Goal: Transaction & Acquisition: Purchase product/service

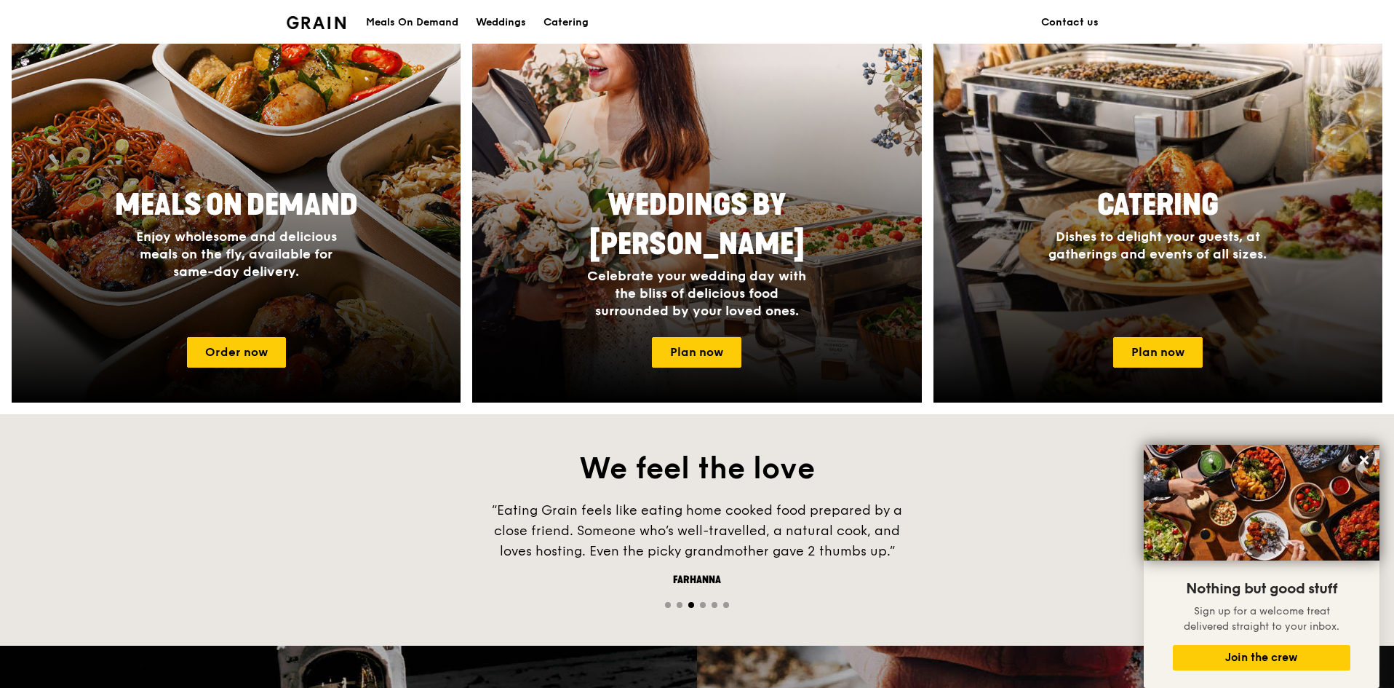
scroll to position [613, 0]
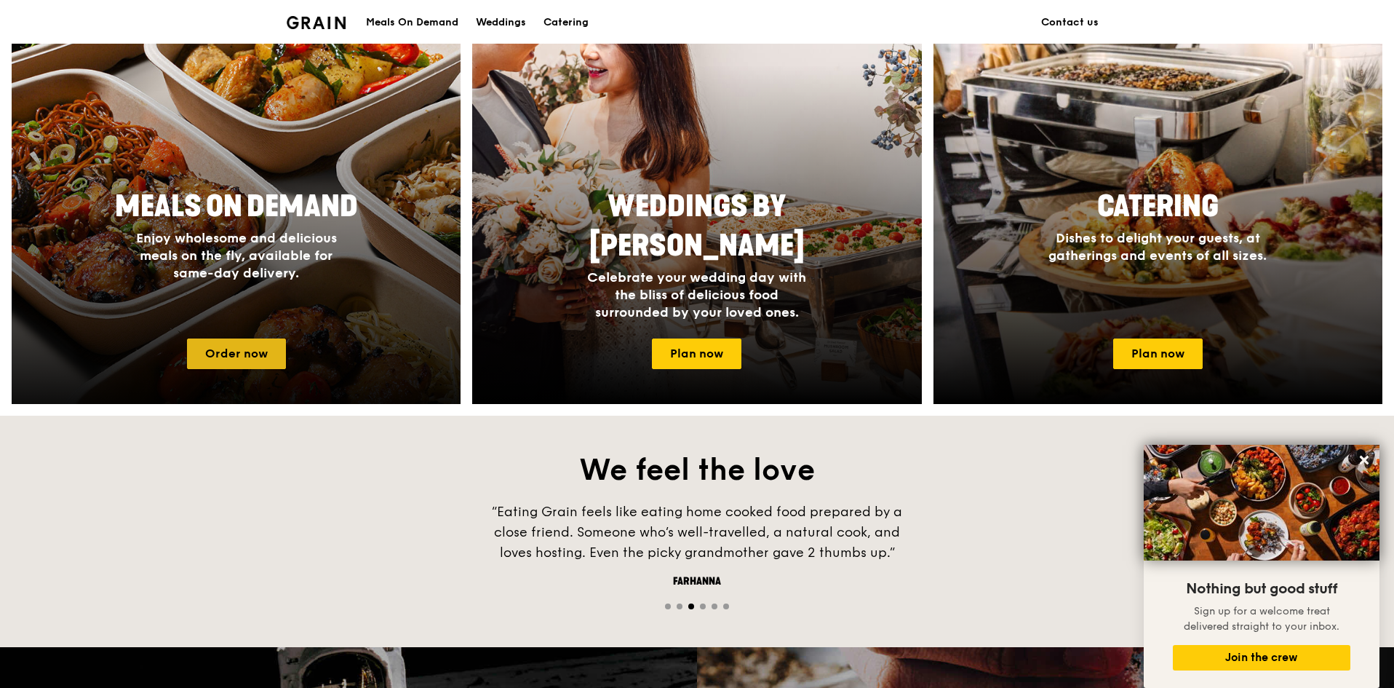
click at [244, 350] on link "Order now" at bounding box center [236, 353] width 99 height 31
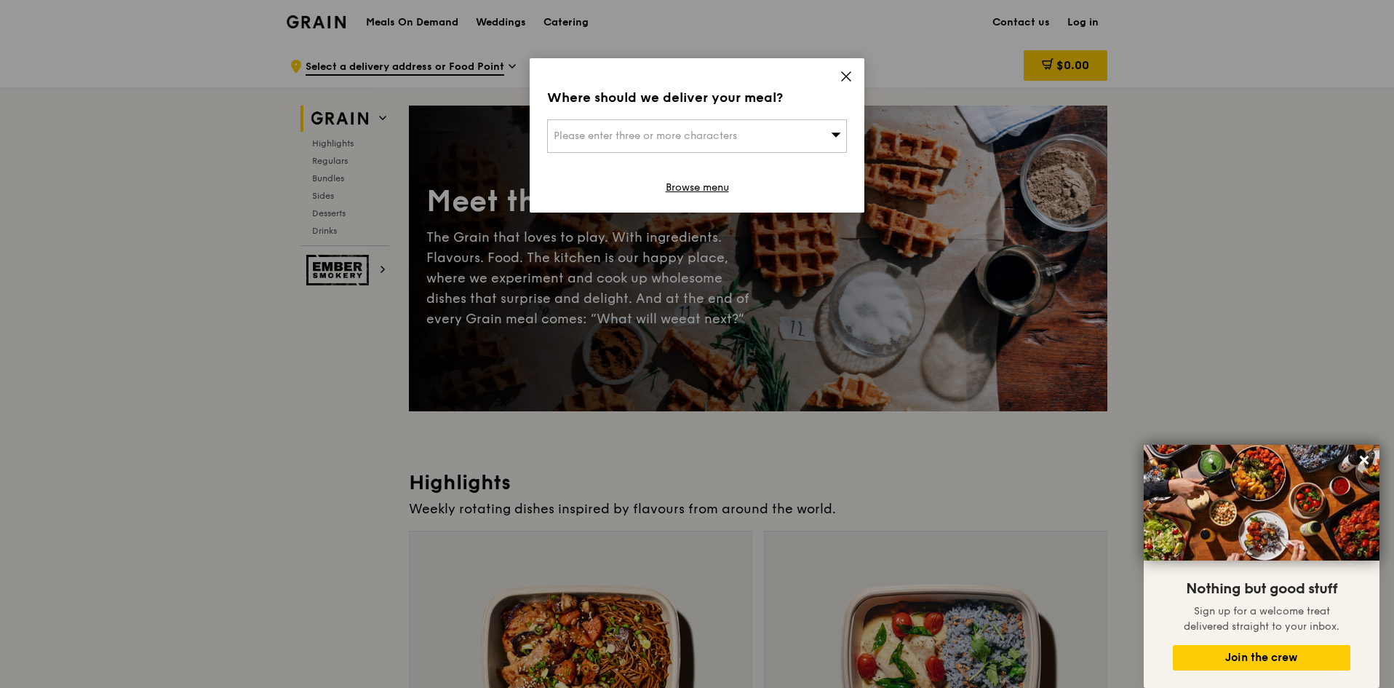
click at [847, 73] on icon at bounding box center [846, 76] width 13 height 13
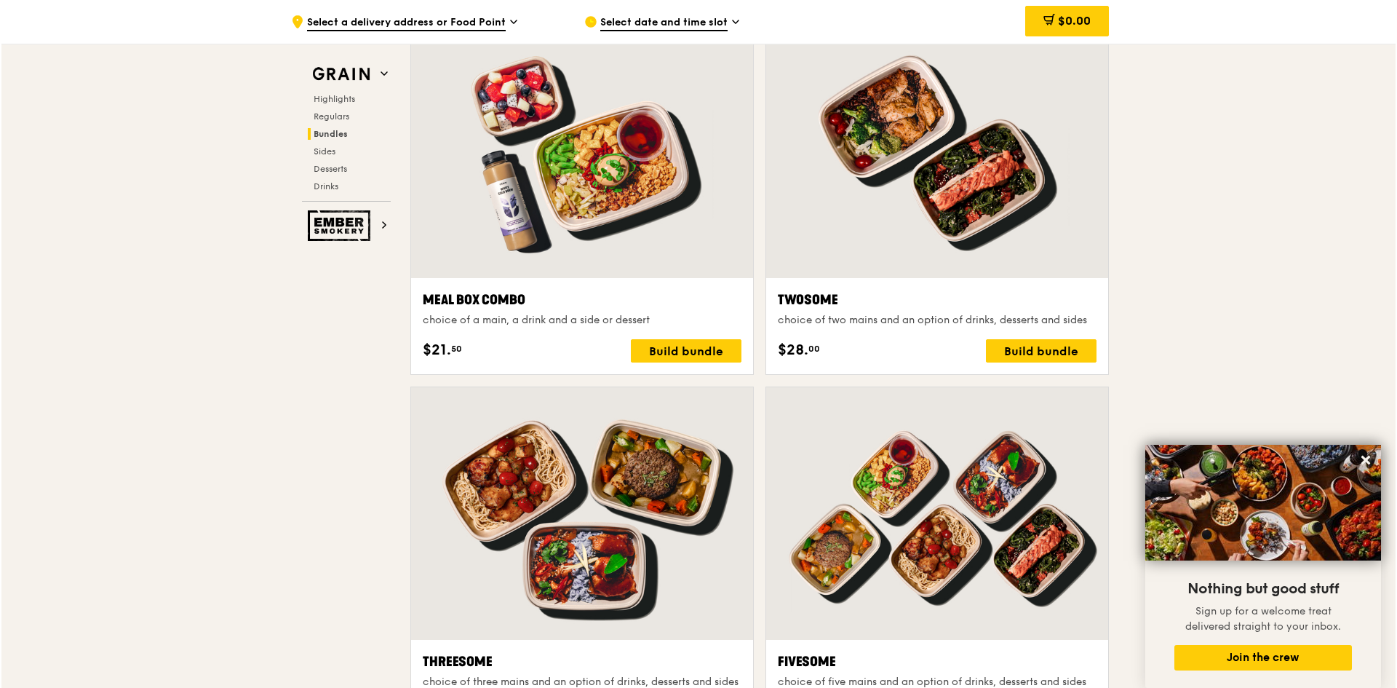
scroll to position [2183, 0]
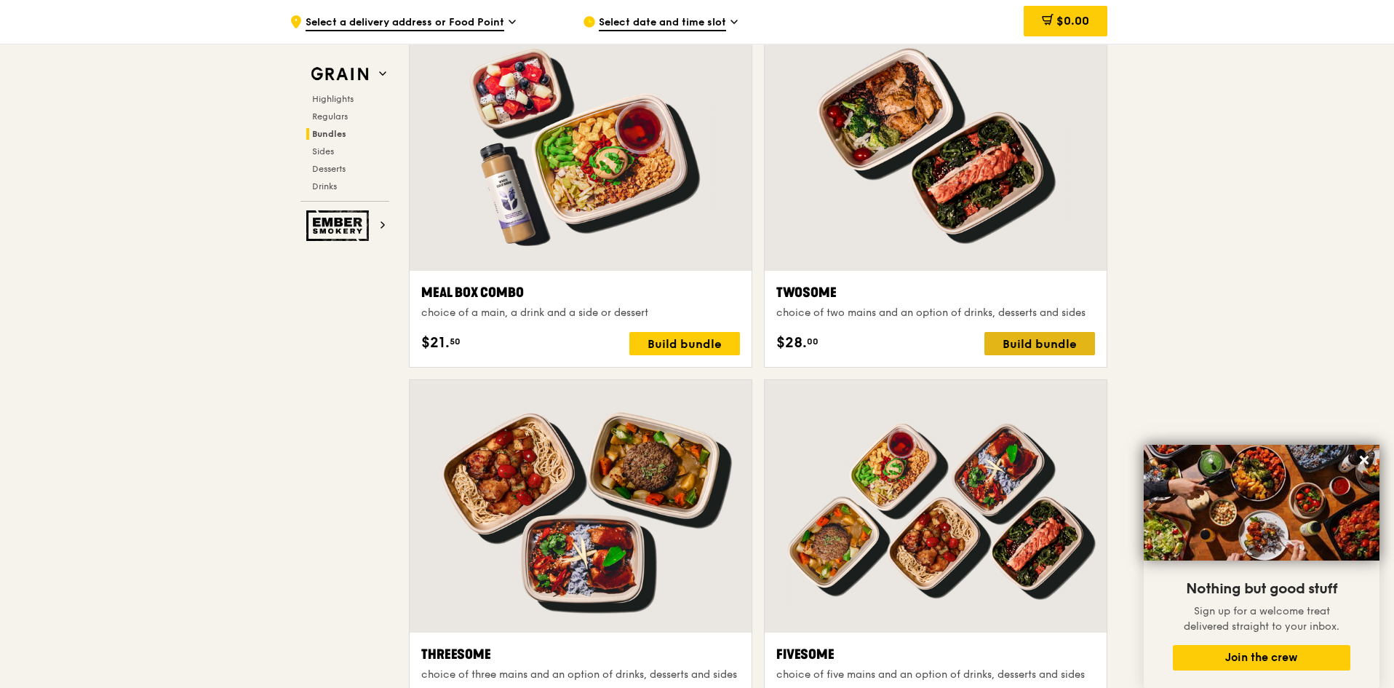
click at [1023, 346] on div "Build bundle" at bounding box center [1040, 343] width 111 height 23
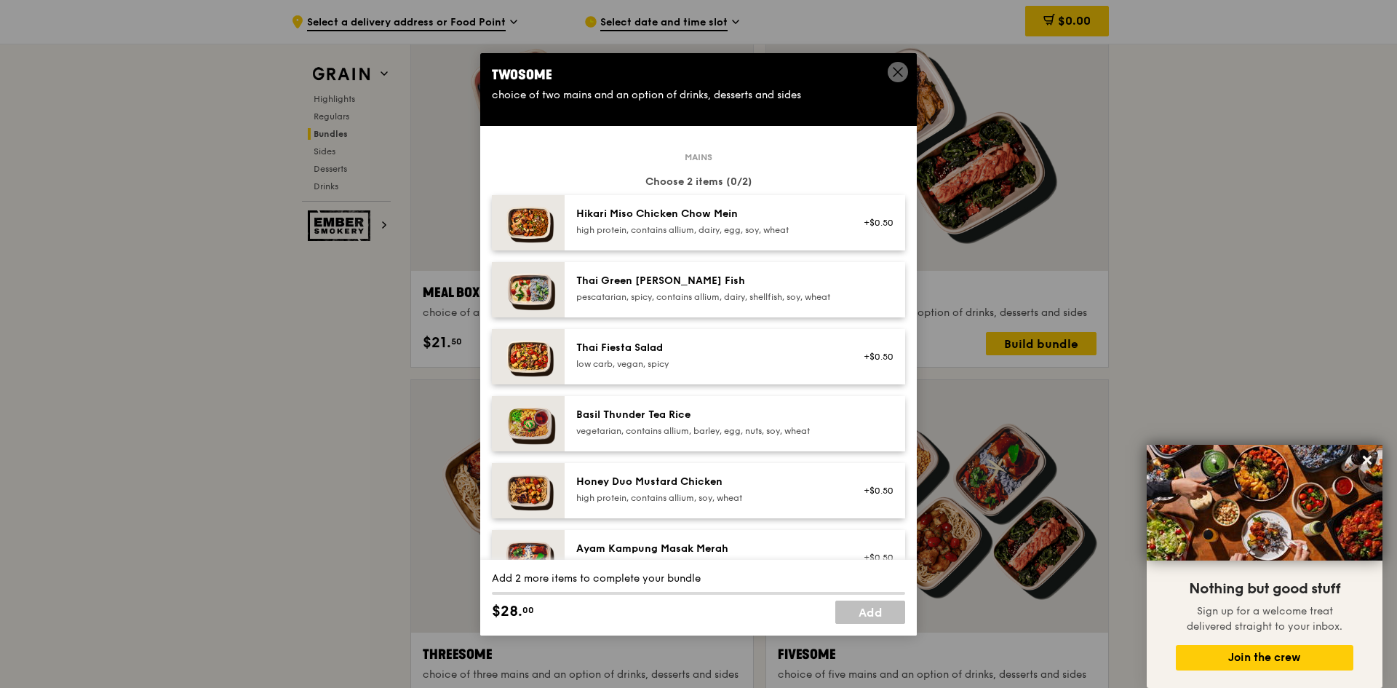
click at [712, 489] on div "Honey Duo Mustard Chicken" at bounding box center [706, 481] width 261 height 15
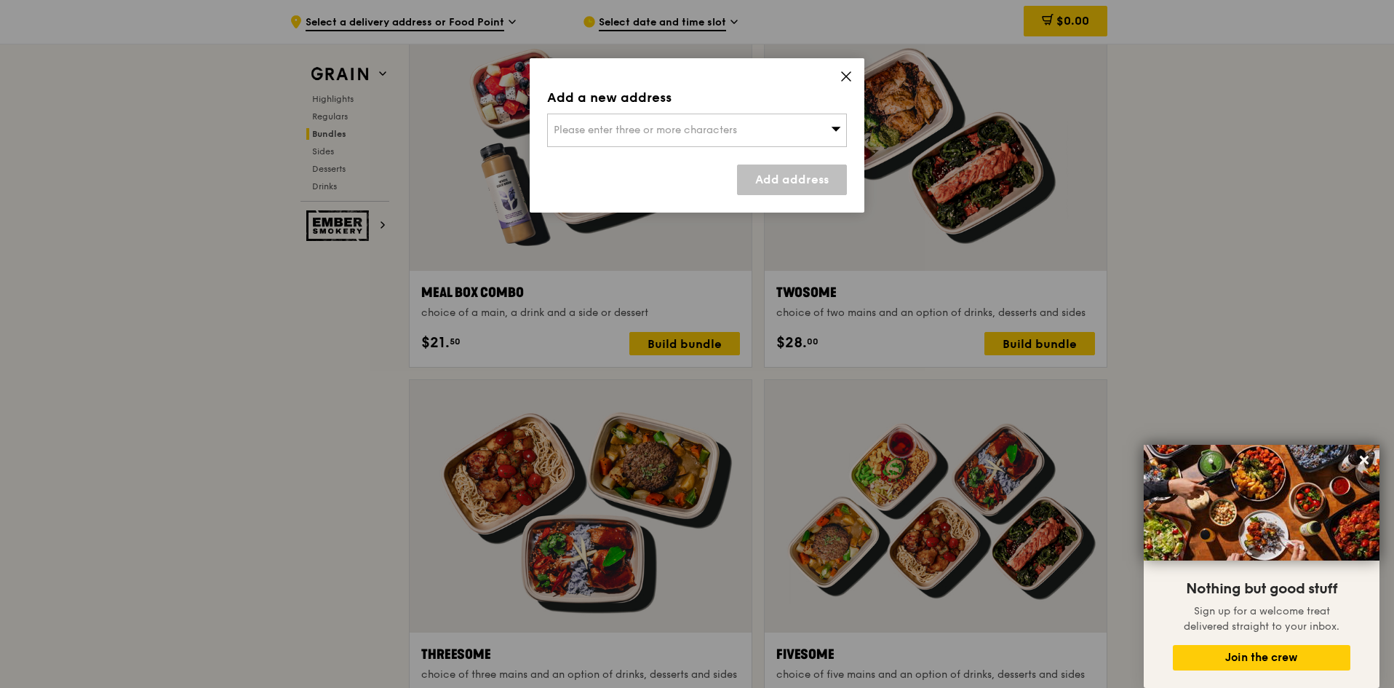
click at [847, 76] on icon at bounding box center [846, 76] width 9 height 9
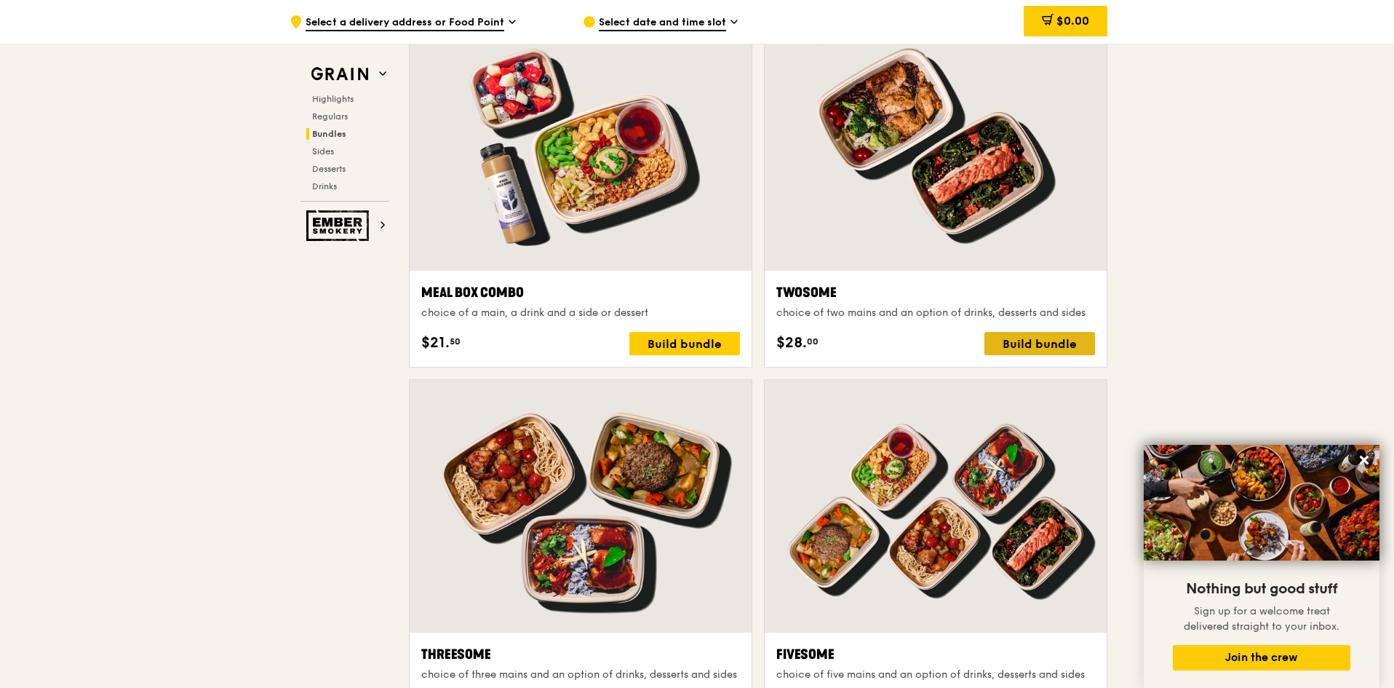
click at [1040, 338] on div "Build bundle" at bounding box center [1040, 343] width 111 height 23
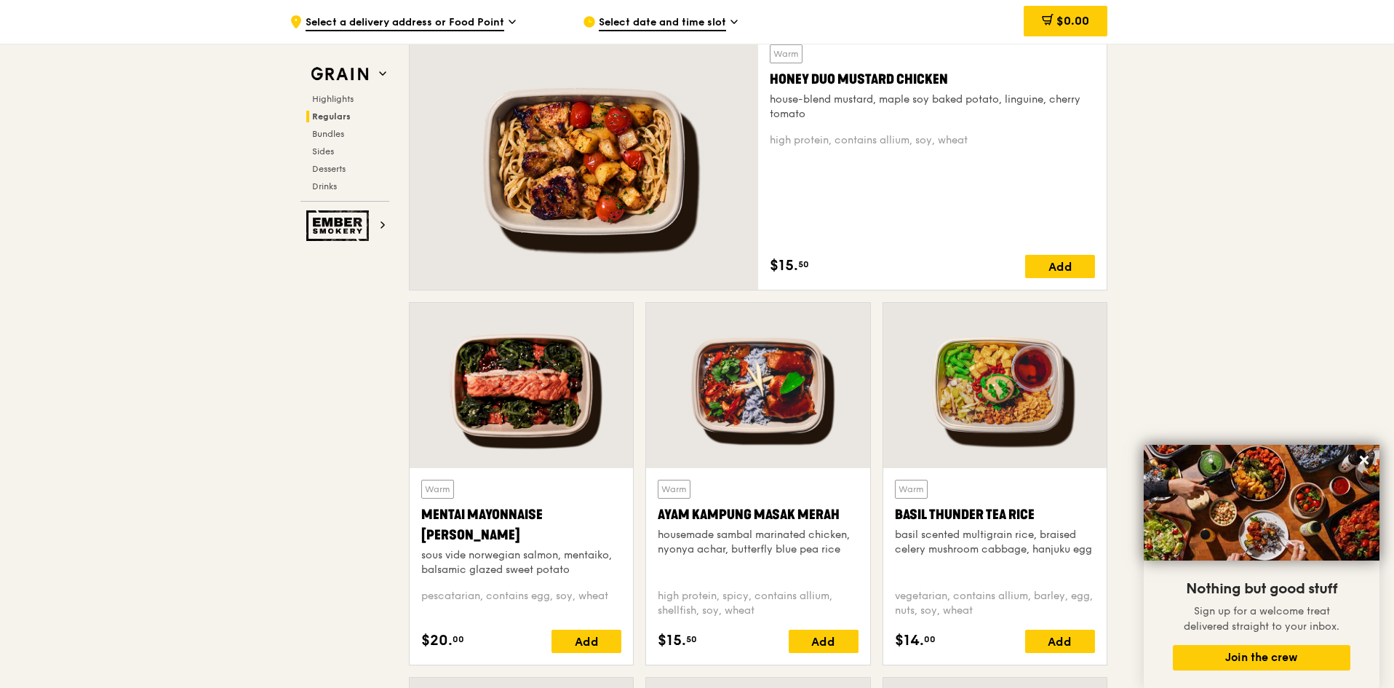
scroll to position [946, 0]
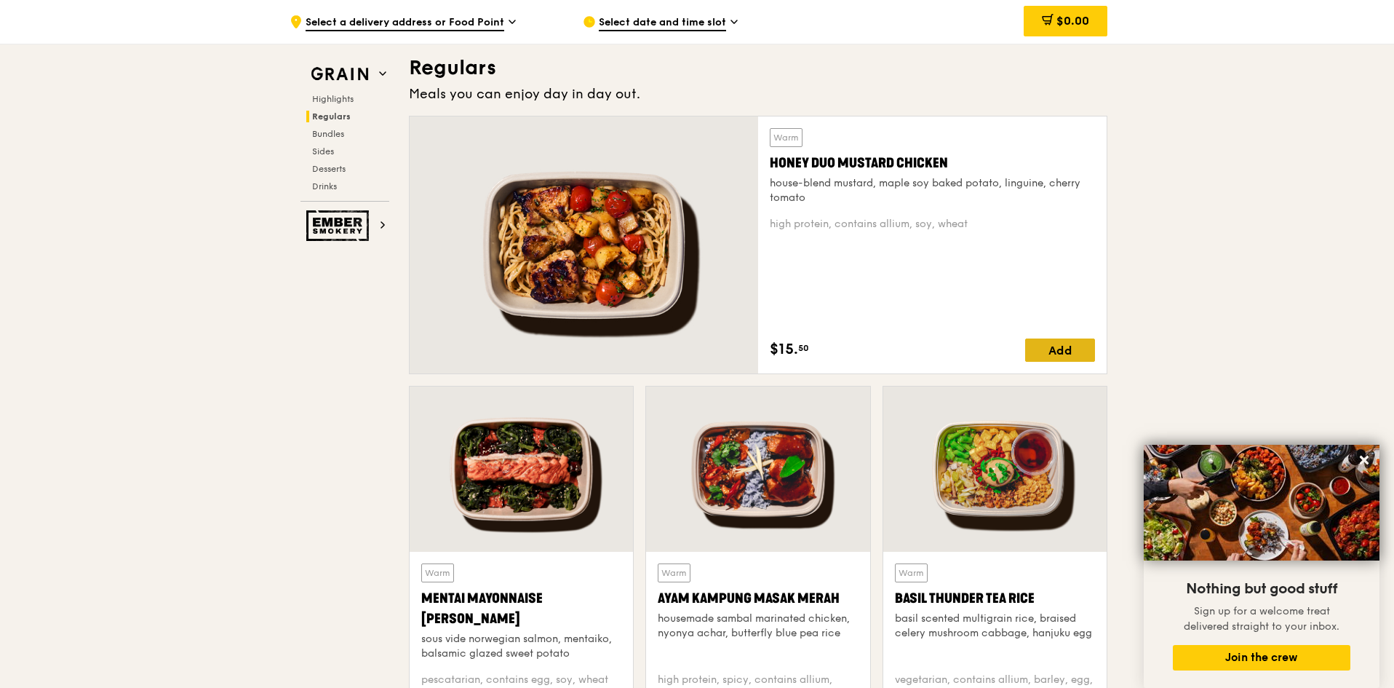
click at [1052, 350] on div "Add" at bounding box center [1060, 349] width 70 height 23
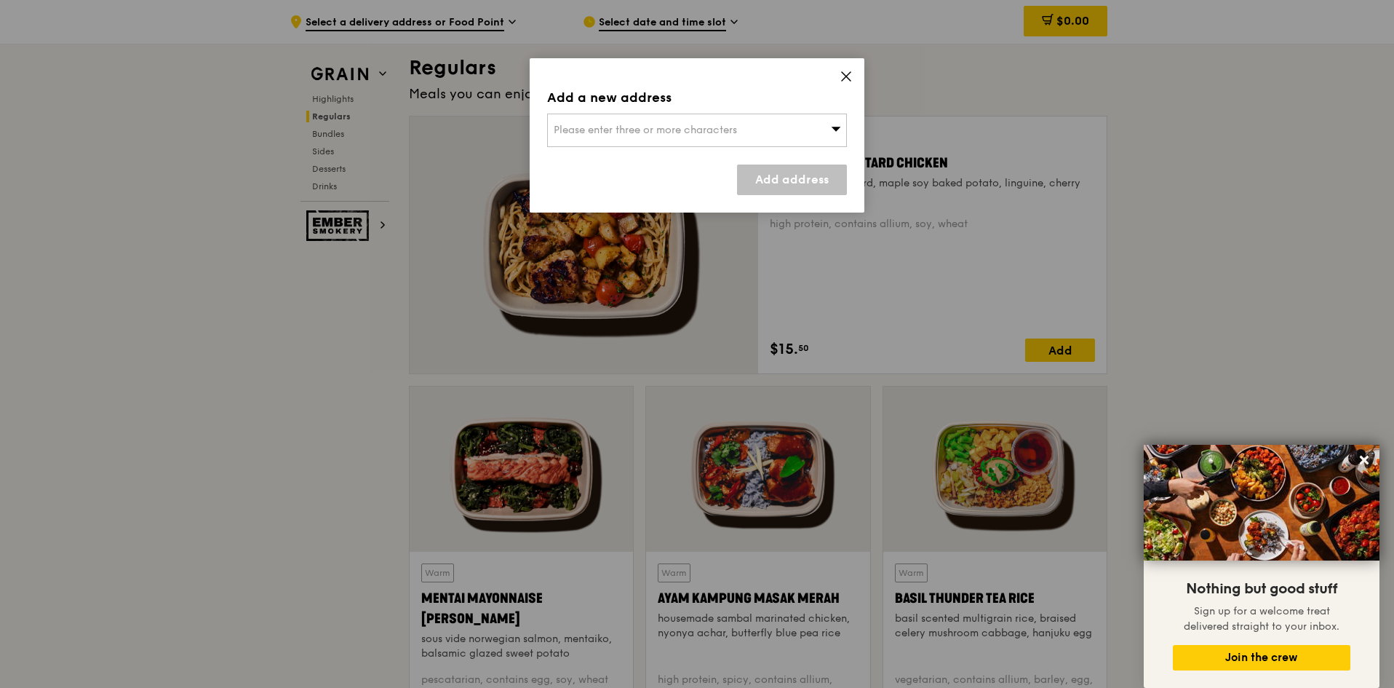
click at [742, 131] on div "Please enter three or more characters" at bounding box center [697, 130] width 300 height 33
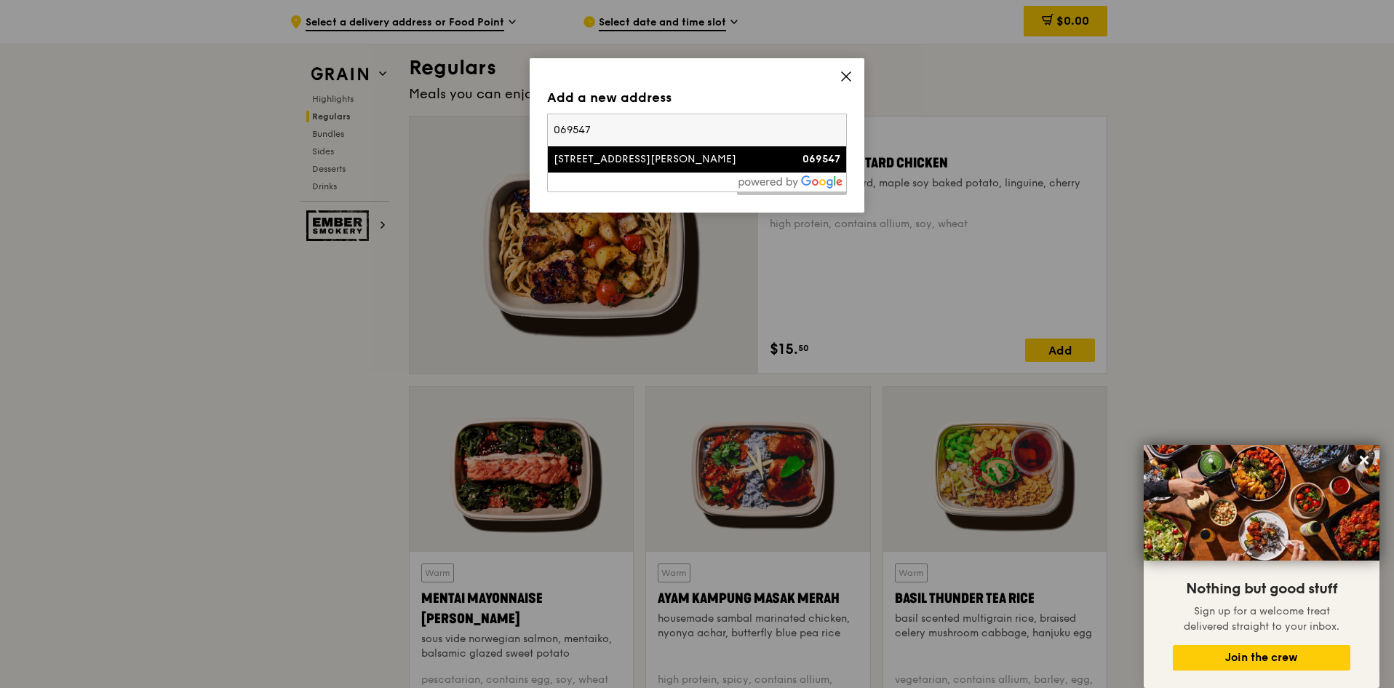
type input "069547"
click at [671, 164] on div "[STREET_ADDRESS][PERSON_NAME]" at bounding box center [661, 159] width 215 height 15
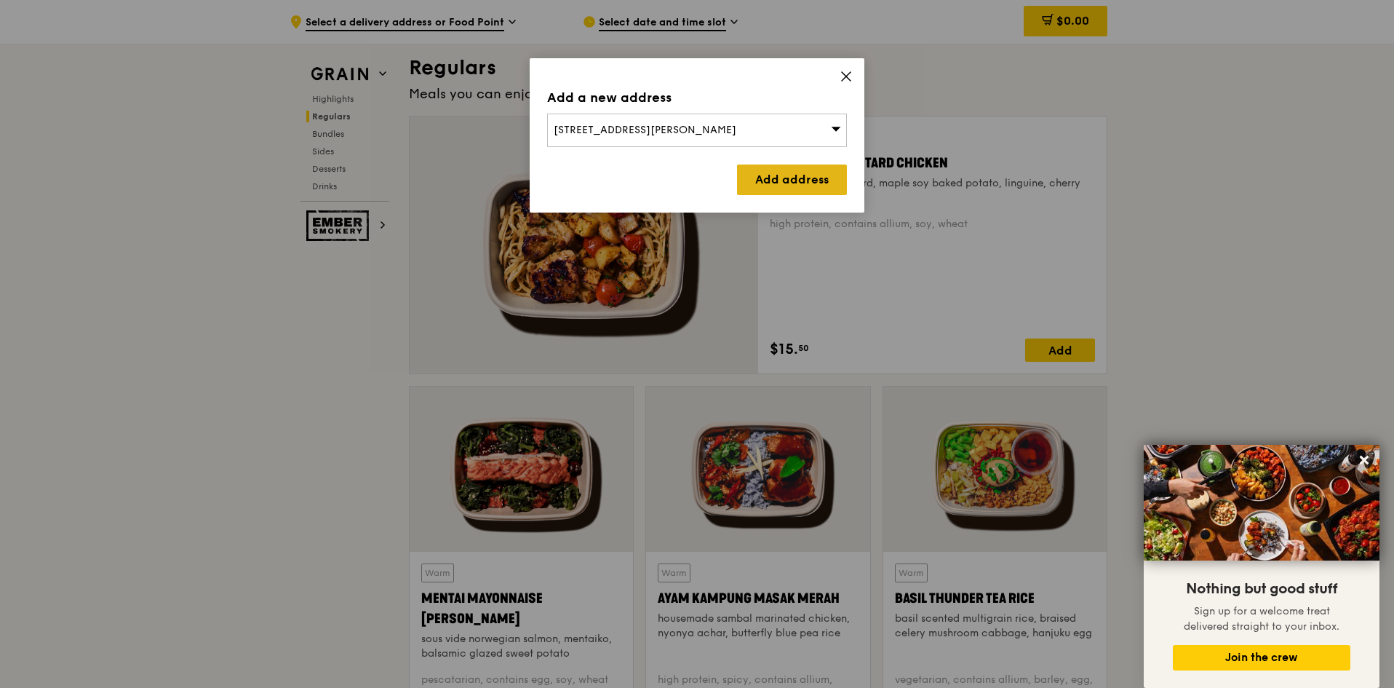
click at [790, 180] on link "Add address" at bounding box center [792, 179] width 110 height 31
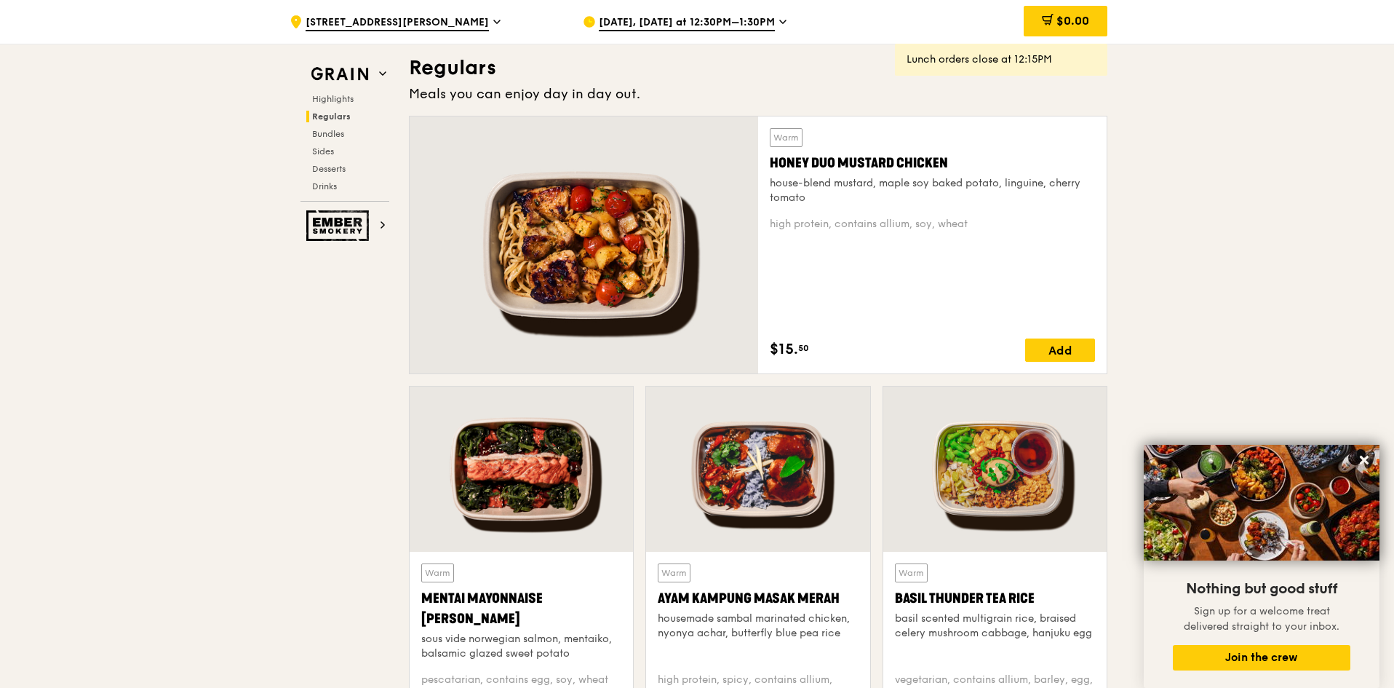
click at [779, 25] on icon at bounding box center [782, 21] width 7 height 13
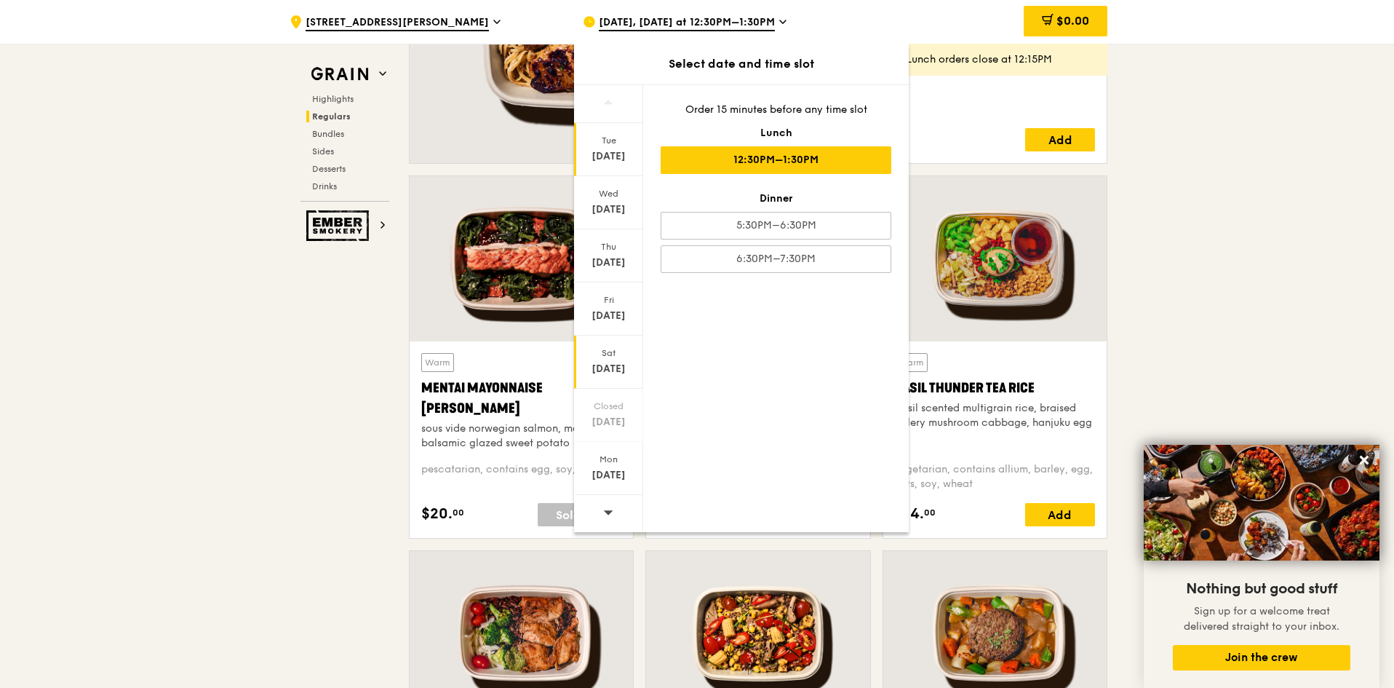
scroll to position [1164, 0]
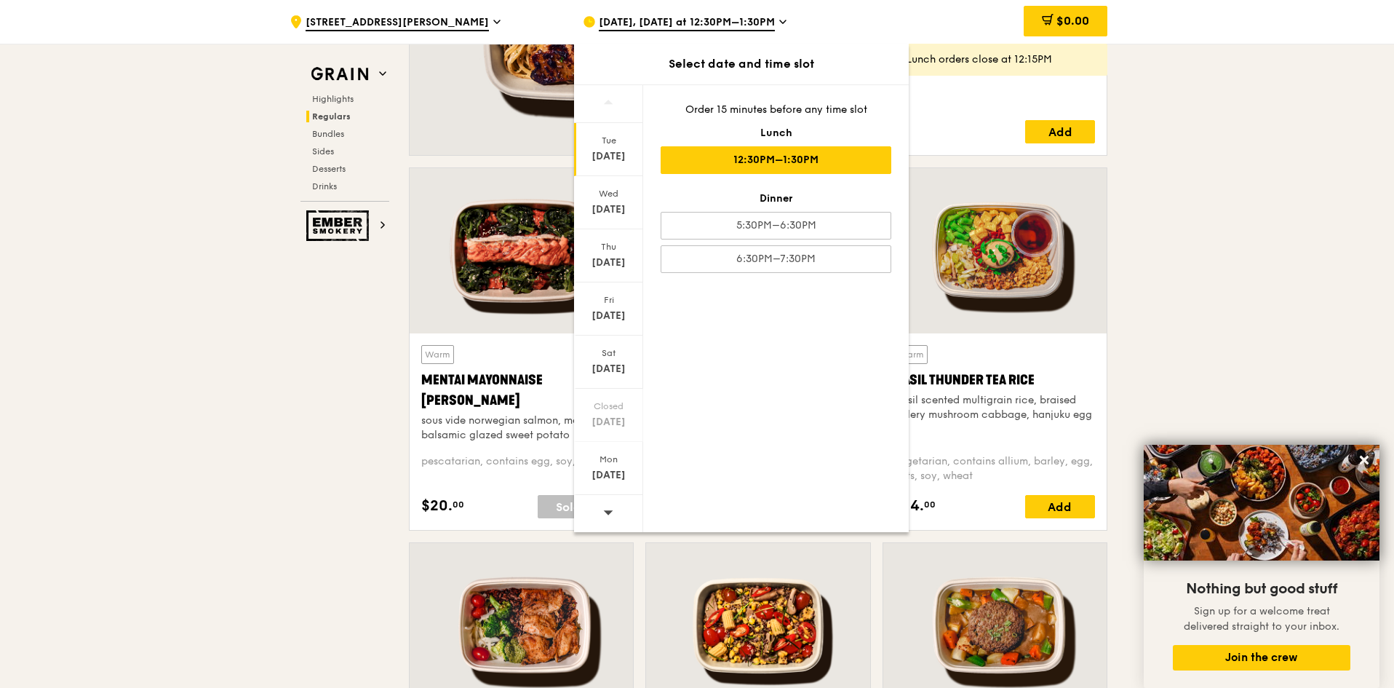
click at [606, 514] on icon at bounding box center [608, 511] width 10 height 11
click at [608, 154] on div "[DATE]" at bounding box center [608, 156] width 65 height 15
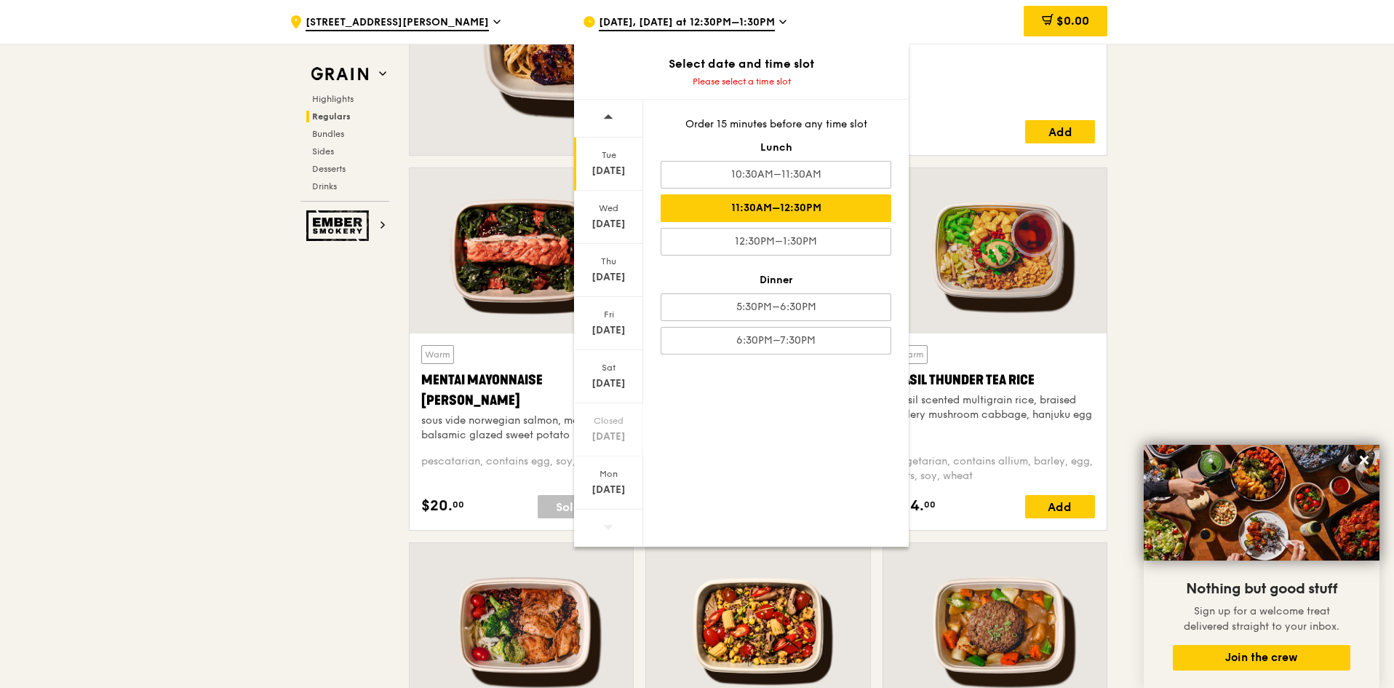
click at [718, 208] on div "11:30AM–12:30PM" at bounding box center [776, 208] width 231 height 28
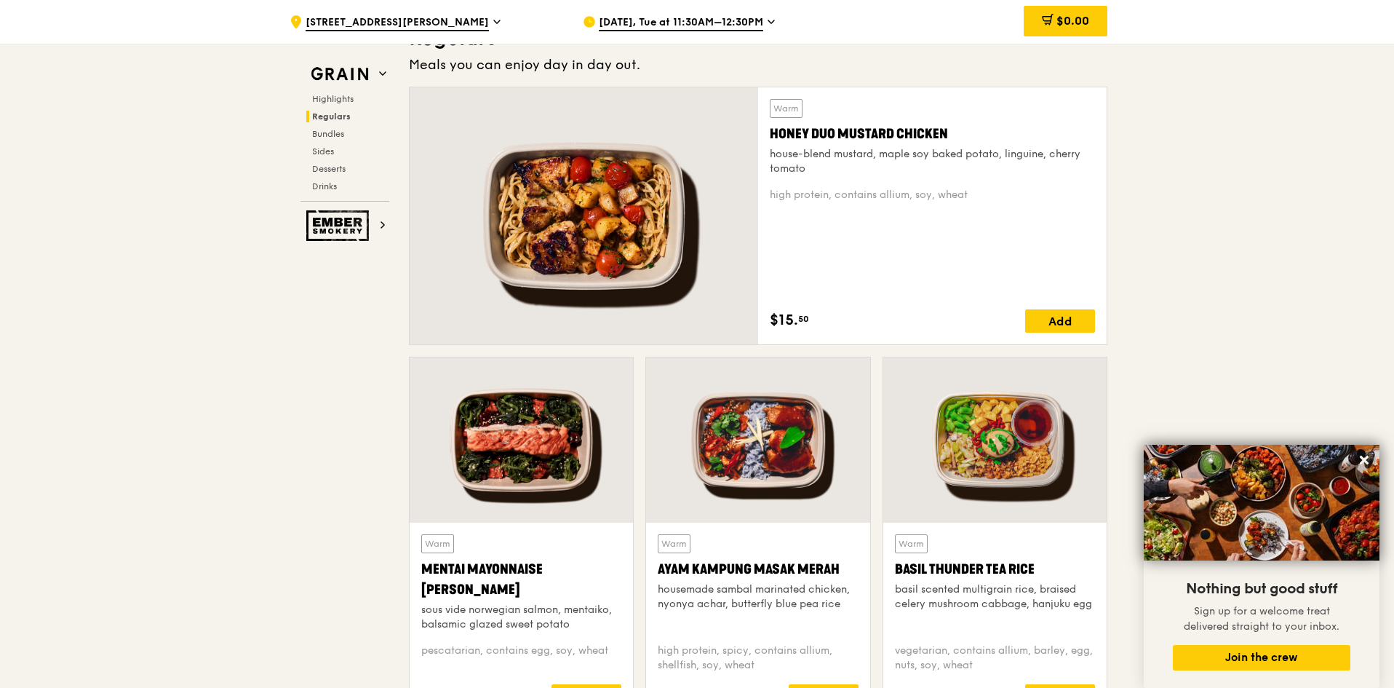
scroll to position [946, 0]
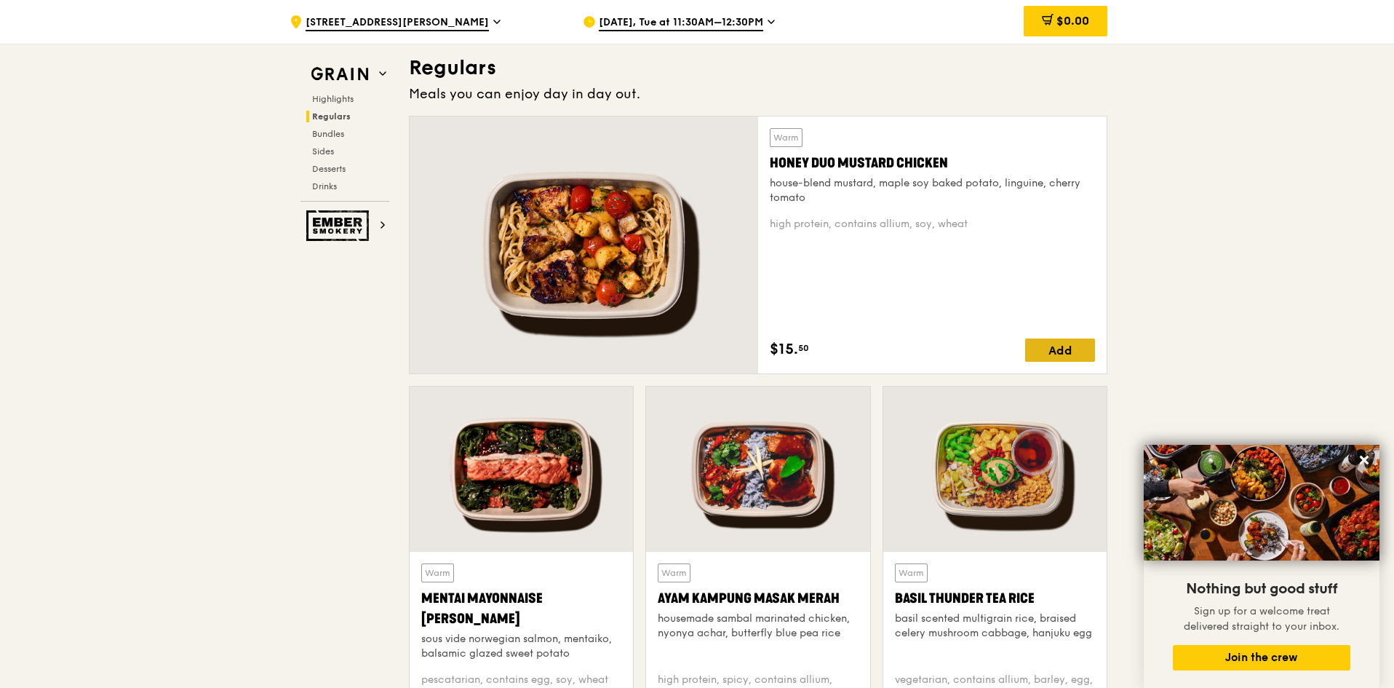
click at [1069, 352] on div "Add" at bounding box center [1060, 349] width 70 height 23
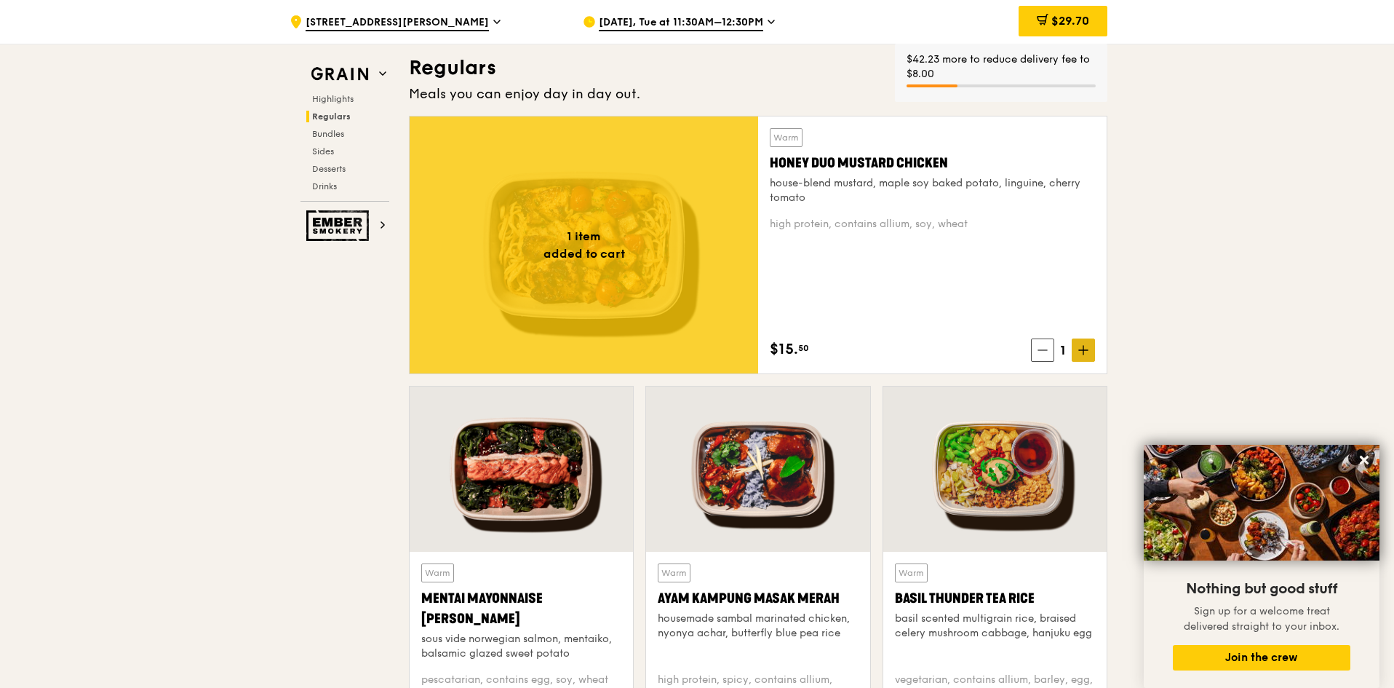
click at [1081, 347] on icon at bounding box center [1083, 350] width 10 height 10
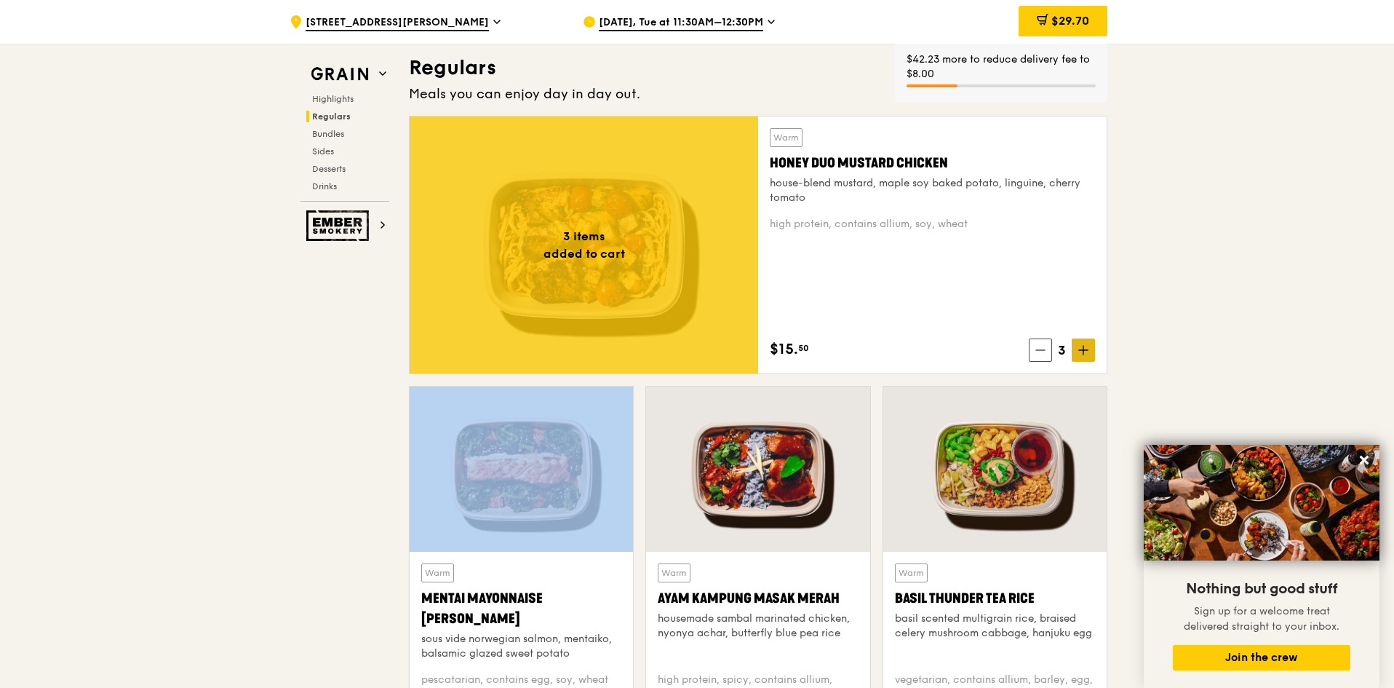
click at [1081, 347] on icon at bounding box center [1083, 350] width 10 height 10
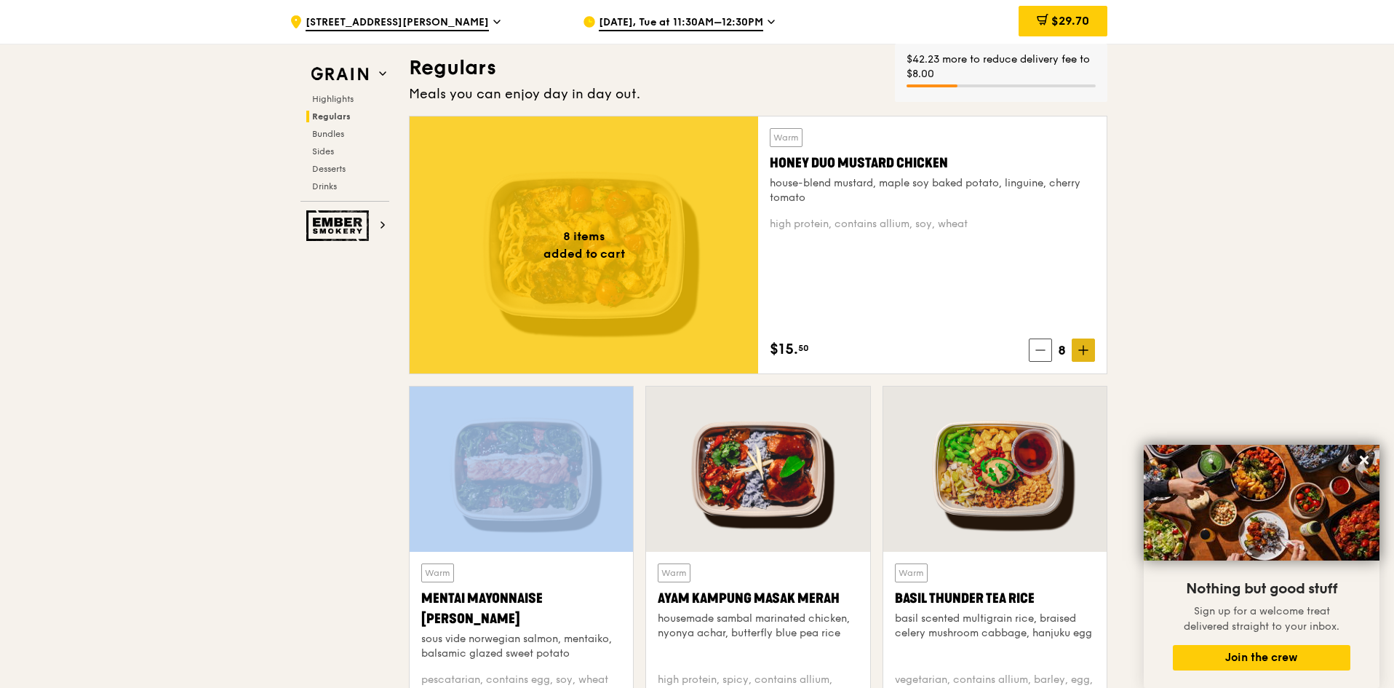
click at [1081, 347] on icon at bounding box center [1083, 350] width 10 height 10
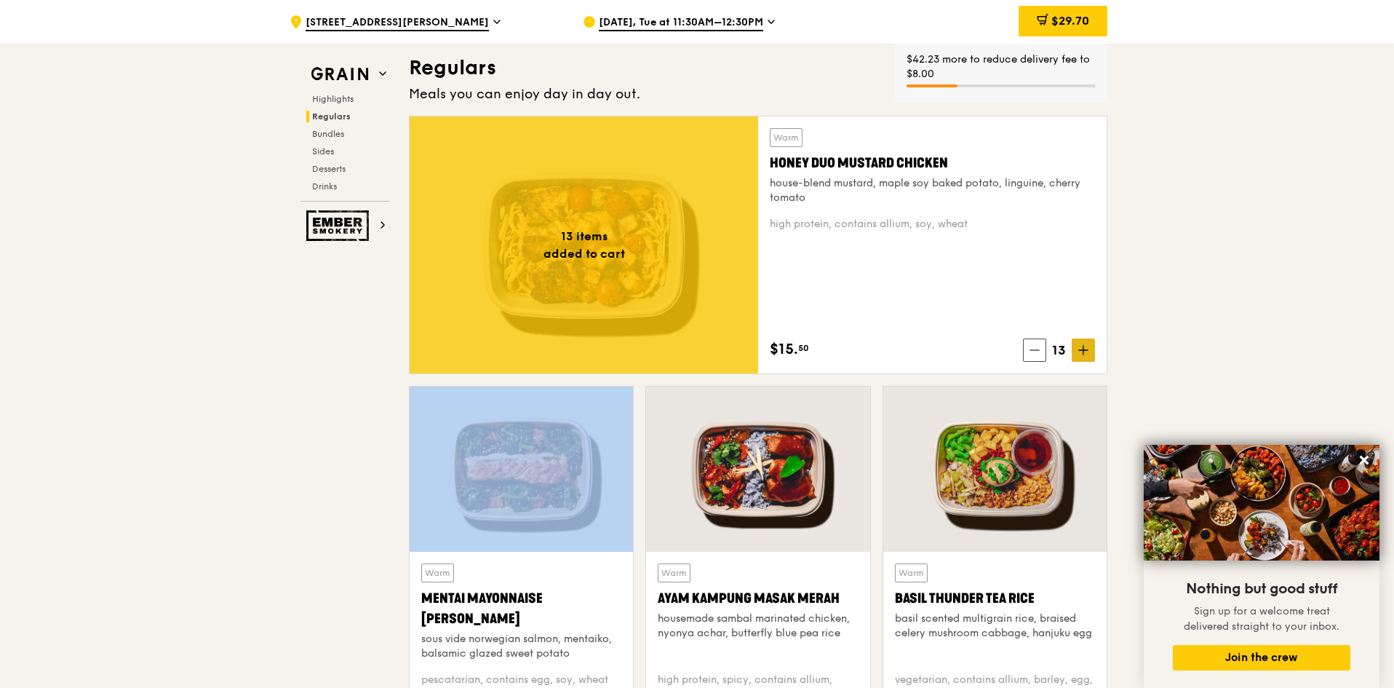
click at [1081, 347] on icon at bounding box center [1083, 350] width 10 height 10
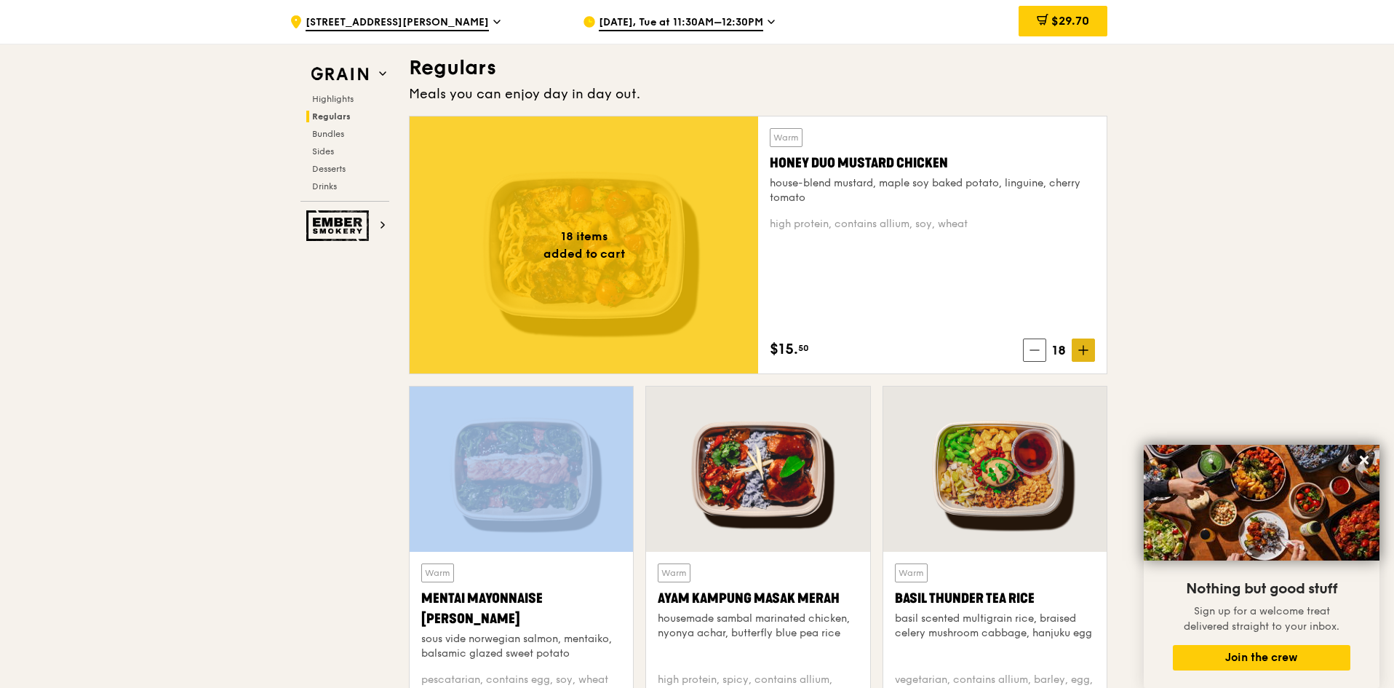
click at [1081, 347] on icon at bounding box center [1083, 350] width 10 height 10
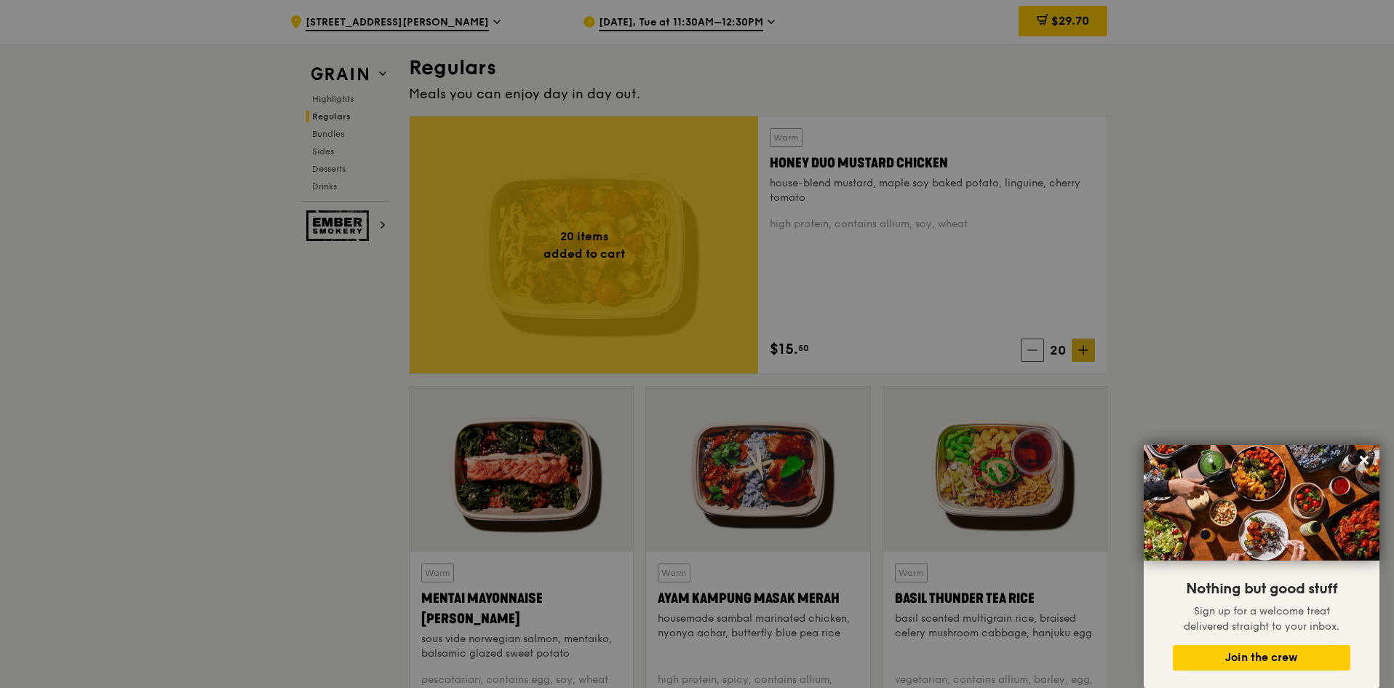
click at [1081, 347] on div at bounding box center [697, 344] width 1394 height 688
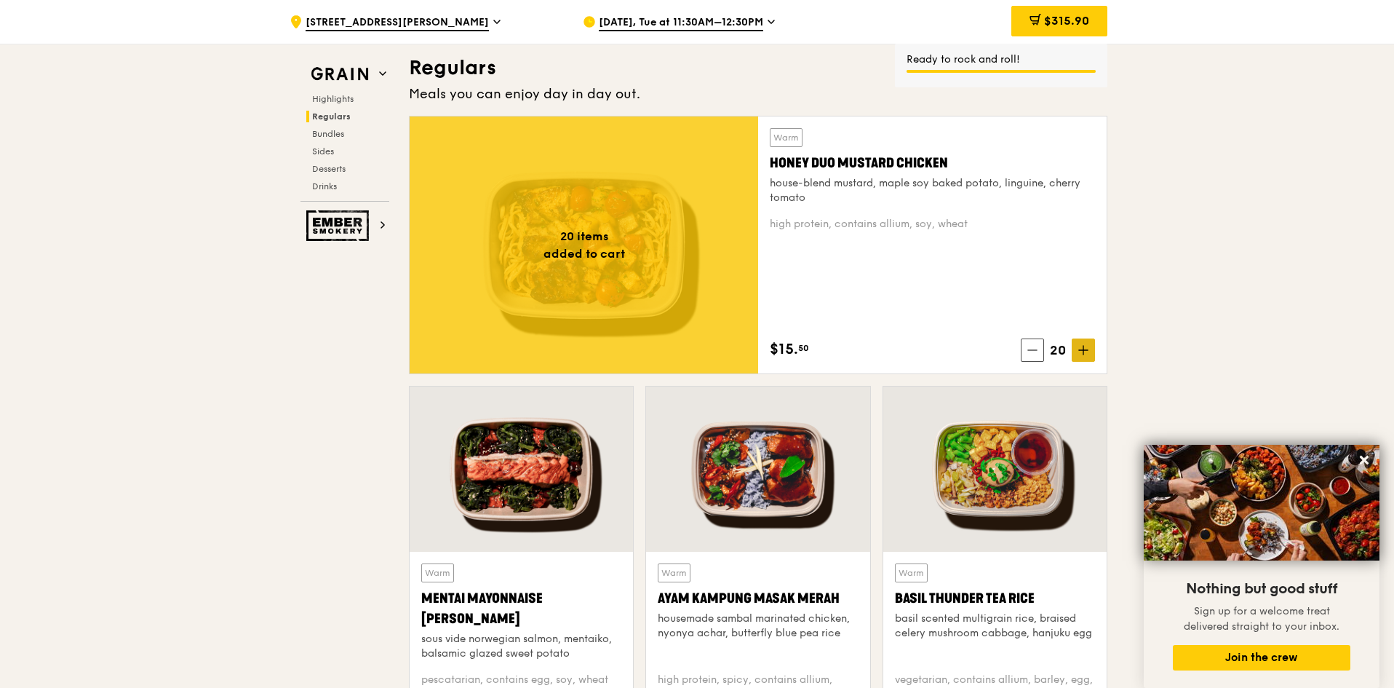
click at [1081, 347] on icon at bounding box center [1083, 350] width 10 height 10
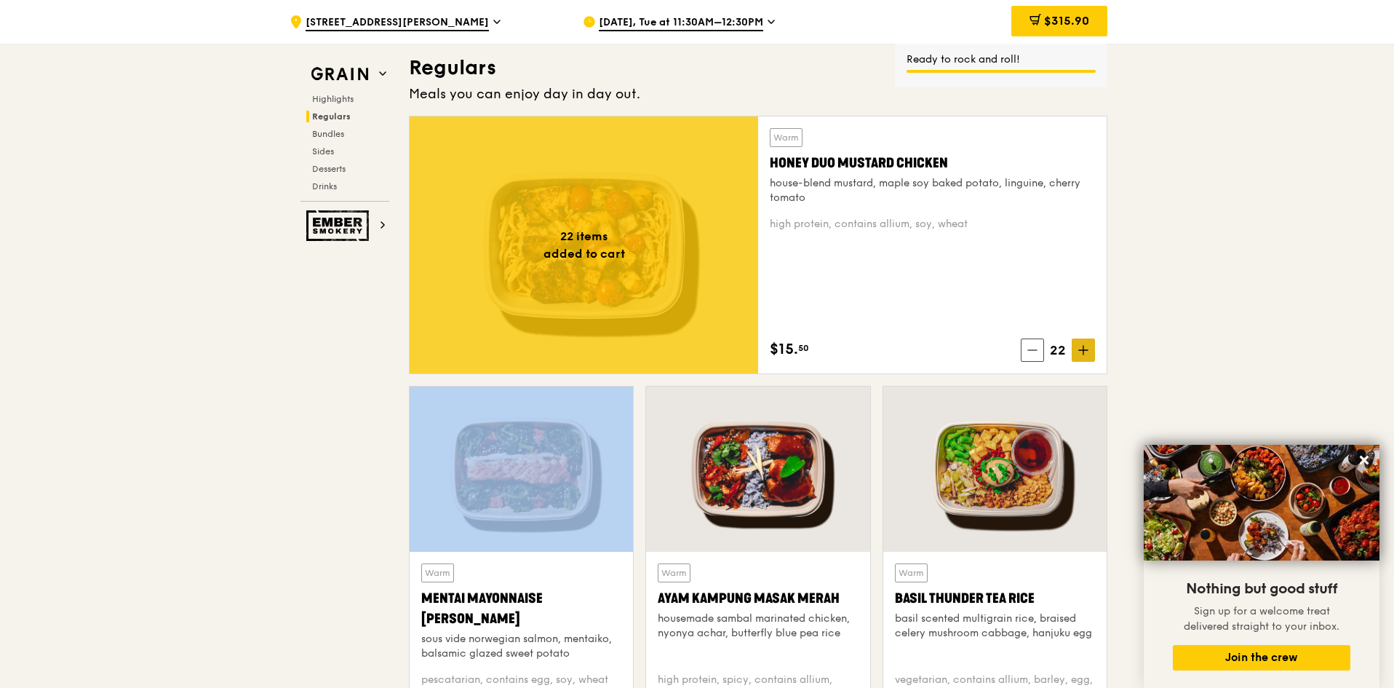
click at [1081, 347] on icon at bounding box center [1083, 350] width 10 height 10
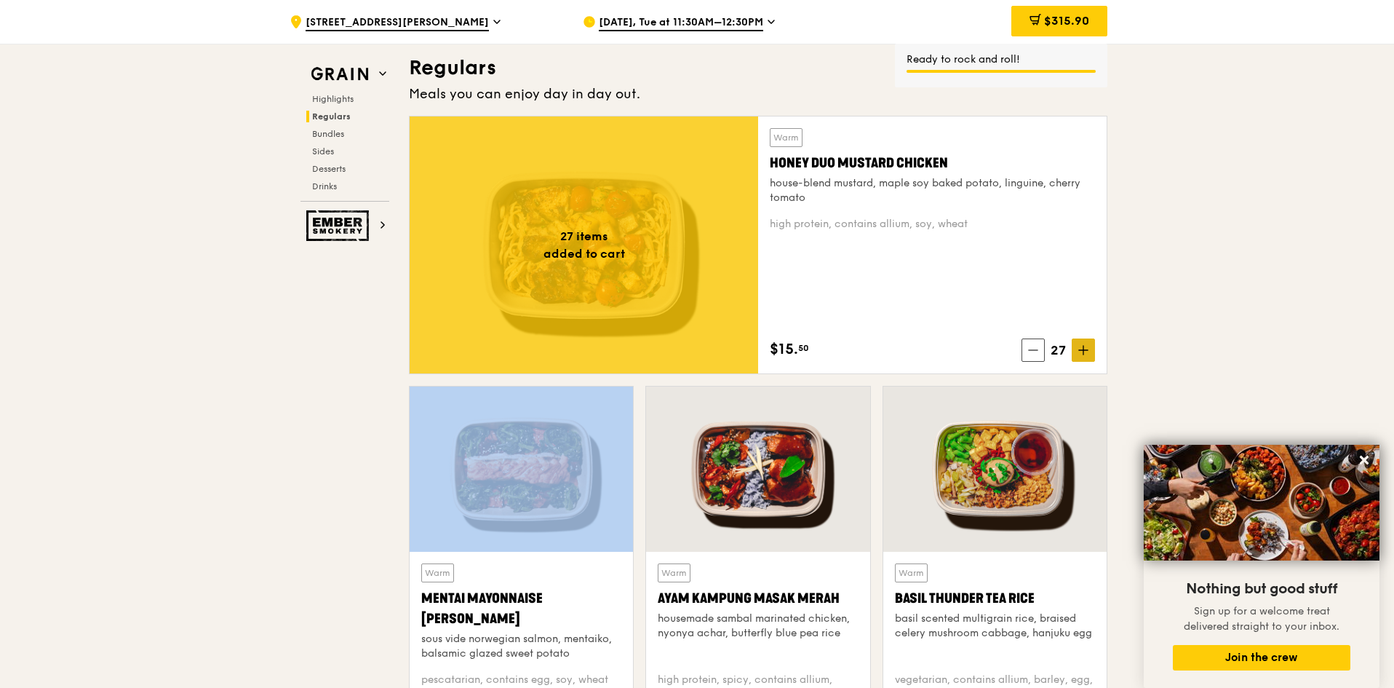
click at [1081, 347] on icon at bounding box center [1083, 350] width 10 height 10
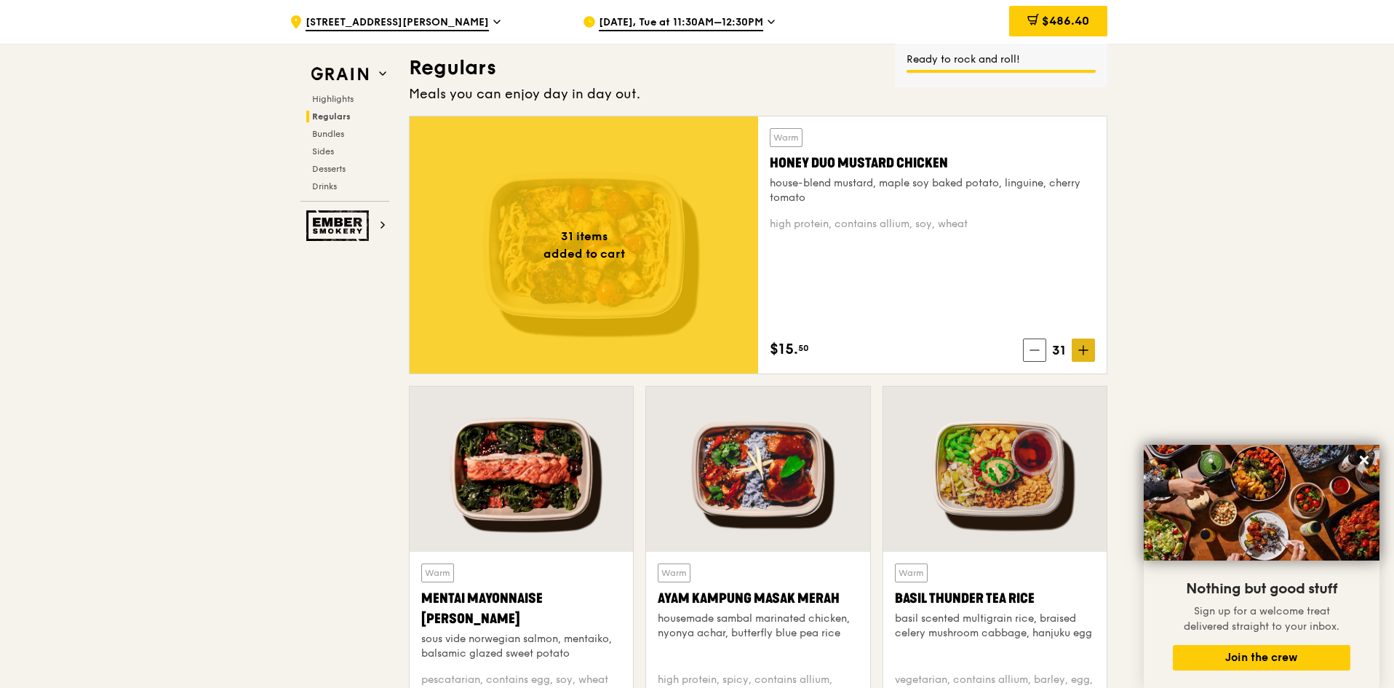
click at [1081, 347] on icon at bounding box center [1083, 350] width 10 height 10
click at [1035, 349] on icon at bounding box center [1033, 350] width 10 height 10
click at [1035, 349] on icon at bounding box center [1035, 350] width 10 height 10
